Goal: Ask a question

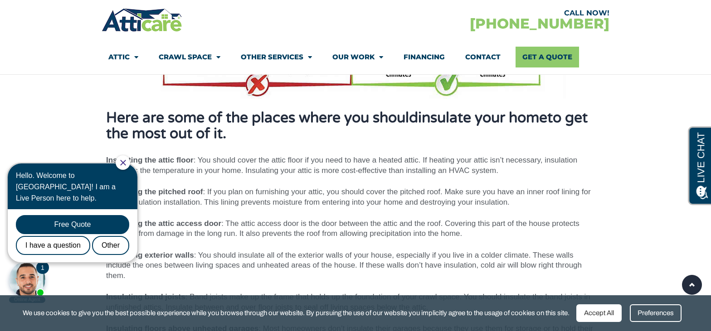
scroll to position [831, 0]
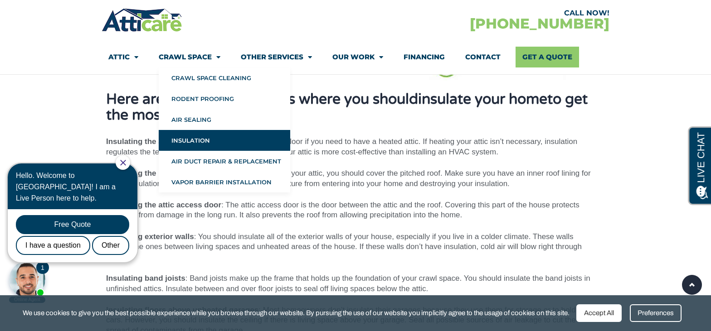
click at [191, 140] on link "Insulation" at bounding box center [224, 140] width 131 height 21
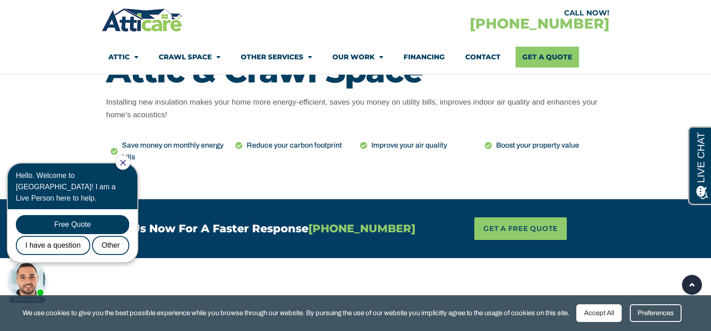
scroll to position [321, 0]
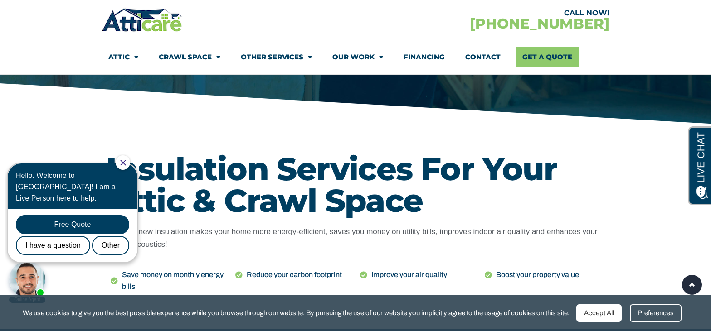
drag, startPoint x: 713, startPoint y: 18, endPoint x: 619, endPoint y: 15, distance: 93.9
click at [38, 236] on div "I have a question" at bounding box center [53, 245] width 74 height 19
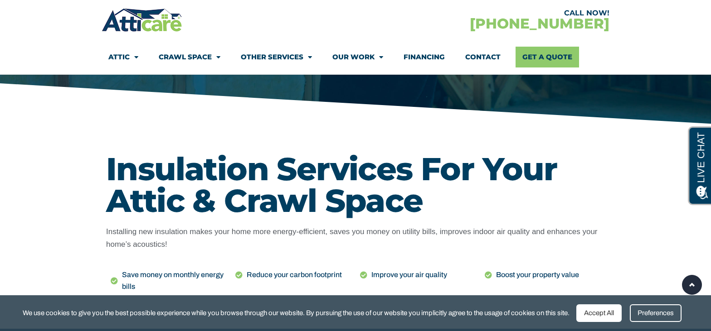
scroll to position [0, 0]
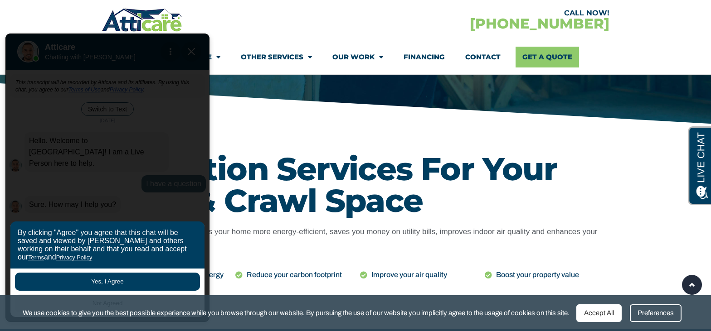
click at [142, 279] on button "Yes, I Agree" at bounding box center [107, 282] width 185 height 18
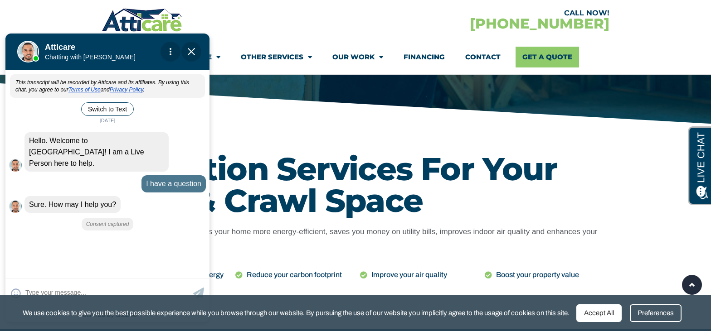
click at [114, 234] on div "Aaron is typing" at bounding box center [107, 237] width 204 height 7
click at [170, 51] on div "Action Menu" at bounding box center [171, 52] width 2 height 2
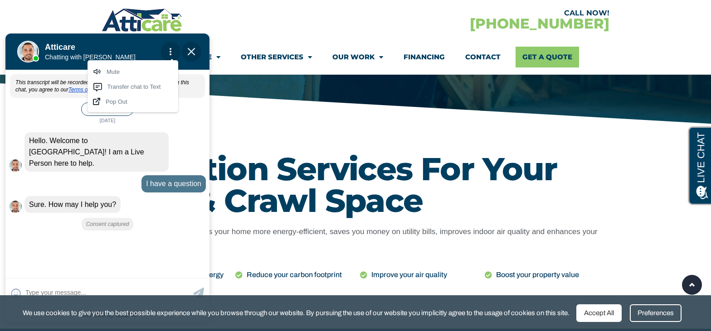
click at [170, 51] on div "Action Menu" at bounding box center [171, 52] width 2 height 2
click at [104, 235] on div "This transcript will be recorded by Atticare and its affiliates. By using this …" at bounding box center [107, 173] width 204 height 204
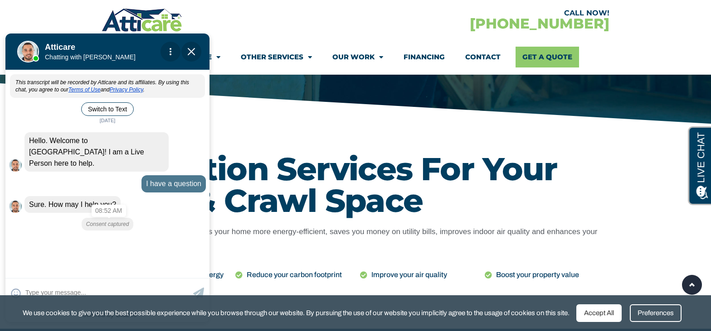
click at [97, 218] on div "Consent captured" at bounding box center [108, 224] width 52 height 13
drag, startPoint x: 99, startPoint y: 228, endPoint x: 109, endPoint y: 228, distance: 10.0
click at [100, 234] on div "Aaron is typing" at bounding box center [107, 237] width 204 height 7
click at [31, 234] on div "Aaron is typing" at bounding box center [107, 237] width 204 height 7
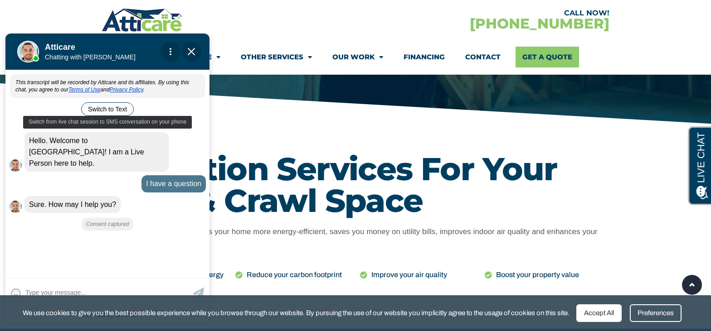
click at [110, 107] on button "Switch to Text" at bounding box center [107, 109] width 53 height 14
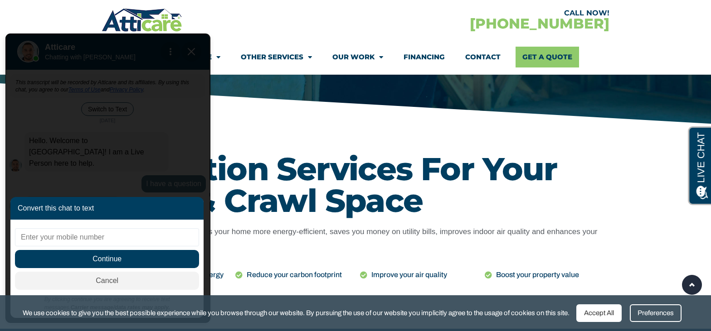
click at [122, 281] on span "Cancel" at bounding box center [107, 281] width 184 height 18
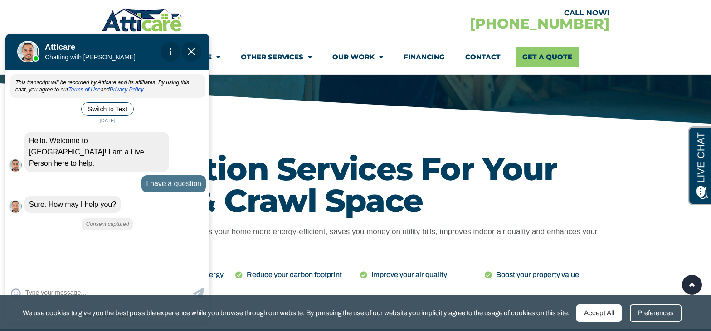
click at [168, 53] on div "Mute Transfer chat to Text Pop Out" at bounding box center [171, 52] width 20 height 20
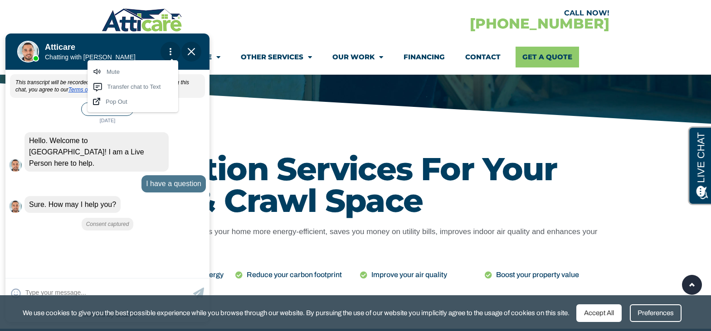
click at [193, 136] on div "Hello. Welcome to Atticare! I am a Live Person here to help. 08:52 am" at bounding box center [114, 151] width 181 height 39
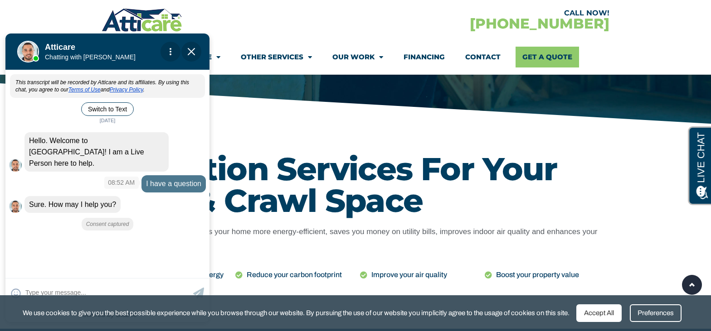
click at [167, 175] on div "I have a question" at bounding box center [173, 183] width 64 height 17
click at [160, 175] on div "I have a question" at bounding box center [173, 183] width 64 height 17
click at [191, 52] on img "Close Chat" at bounding box center [191, 51] width 7 height 7
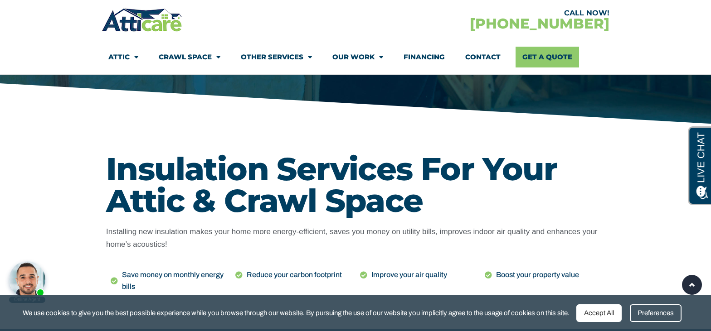
click at [95, 138] on section "Insulation Services For Your Attic & Crawl Space Installing new insulation make…" at bounding box center [355, 227] width 711 height 203
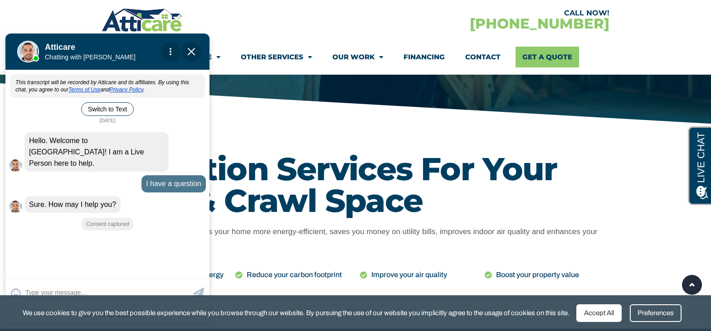
click at [170, 51] on div "Action Menu" at bounding box center [171, 52] width 2 height 2
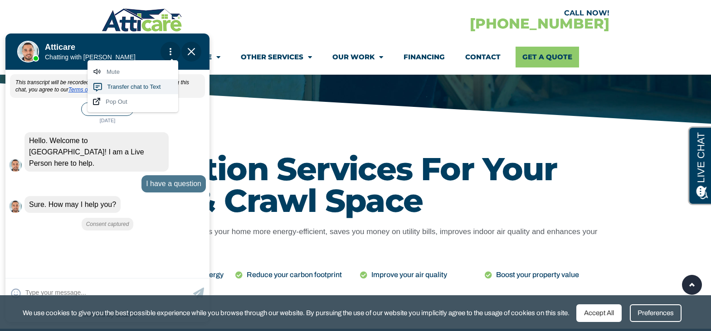
click at [136, 88] on span "Transfer chat to Text" at bounding box center [131, 86] width 59 height 7
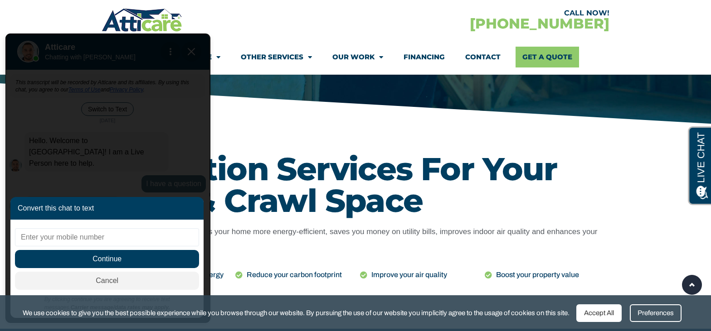
click at [62, 236] on input "text" at bounding box center [107, 238] width 184 height 18
type input "12187732381"
click at [138, 258] on span "Continue" at bounding box center [107, 259] width 184 height 18
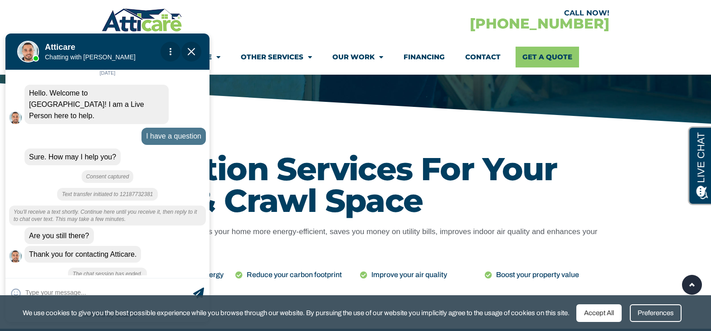
scroll to position [38, 0]
